Goal: Information Seeking & Learning: Learn about a topic

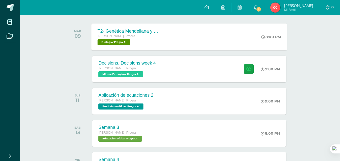
scroll to position [42, 0]
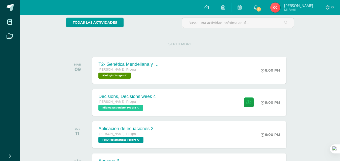
click at [259, 9] on span "1" at bounding box center [259, 10] width 6 height 6
click at [258, 6] on link "1" at bounding box center [256, 7] width 16 height 15
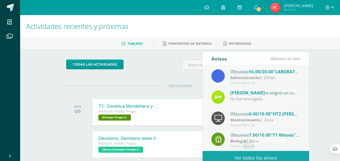
scroll to position [0, 0]
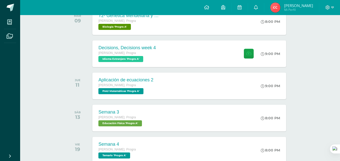
scroll to position [91, 0]
click at [146, 19] on div "[PERSON_NAME]. Progra" at bounding box center [128, 22] width 61 height 6
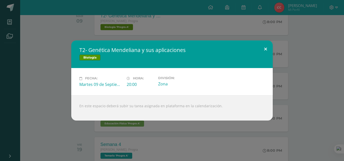
click at [263, 47] on button at bounding box center [265, 49] width 14 height 17
